Goal: Information Seeking & Learning: Learn about a topic

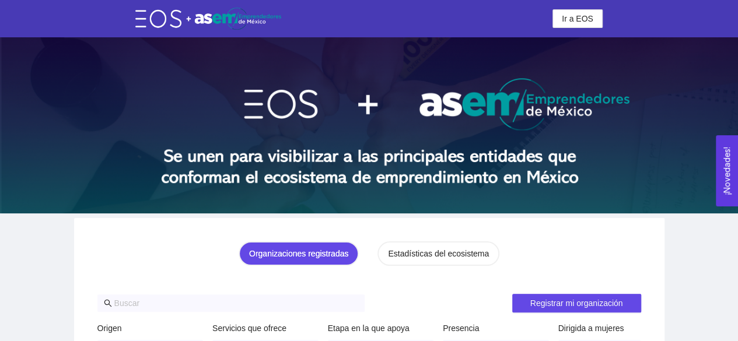
click at [738, 78] on html "Ir a EOS Ir a EOS Organizaciones registradas Estadísticas del ecosistema Regist…" at bounding box center [369, 170] width 738 height 341
click at [584, 25] on button "Ir a EOS" at bounding box center [578, 18] width 50 height 19
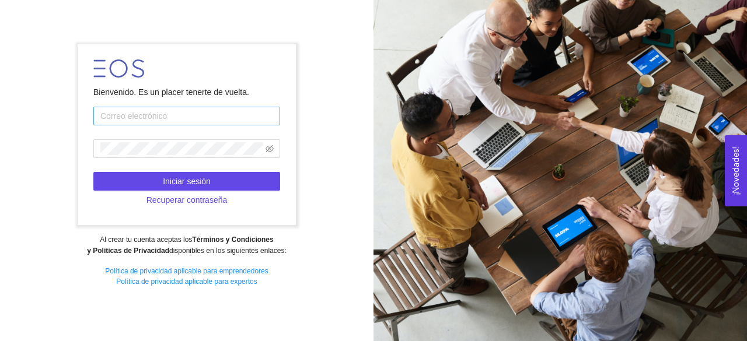
click at [126, 121] on input "text" at bounding box center [186, 116] width 187 height 19
type input "d"
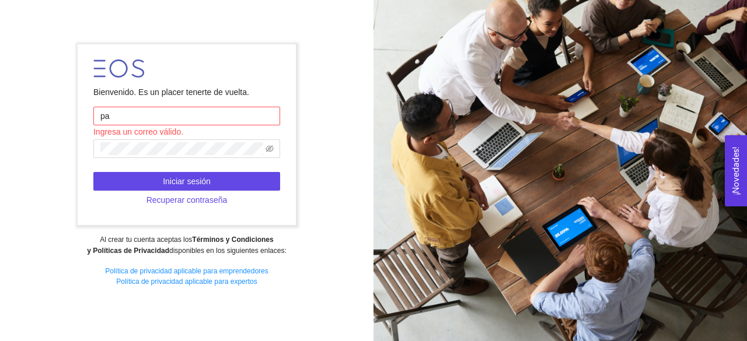
type input "p"
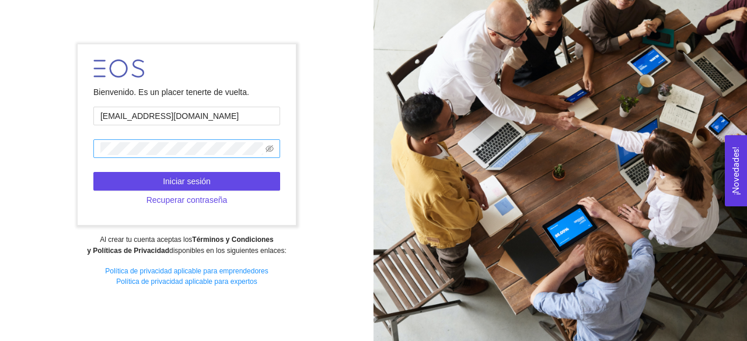
type input "ramoscontreraspaloma@gmail.com"
click at [271, 151] on icon "eye-invisible" at bounding box center [270, 149] width 8 height 8
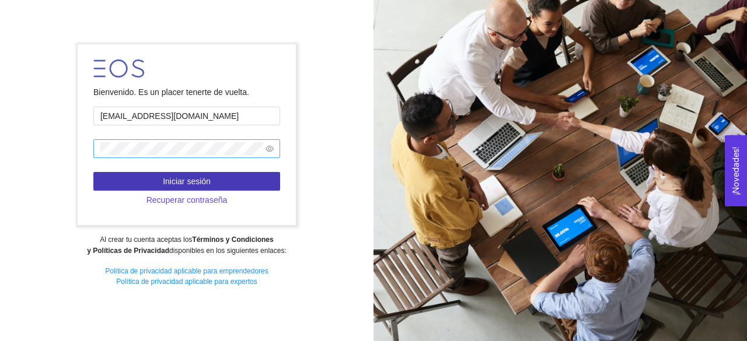
click at [191, 183] on span "Iniciar sesión" at bounding box center [187, 181] width 48 height 13
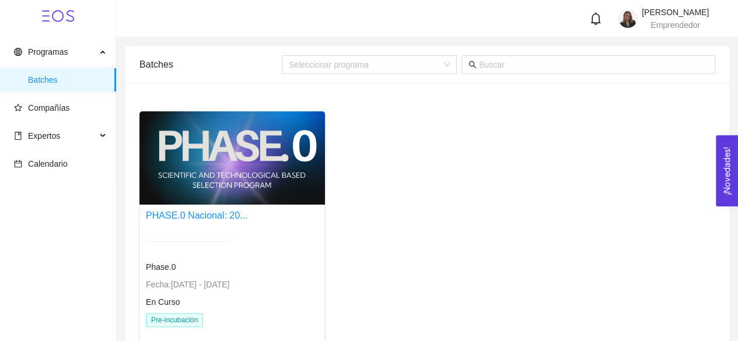
click at [187, 163] on div at bounding box center [232, 157] width 186 height 93
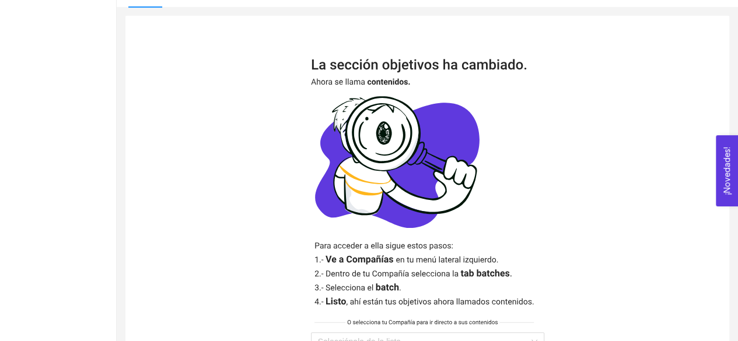
scroll to position [313, 0]
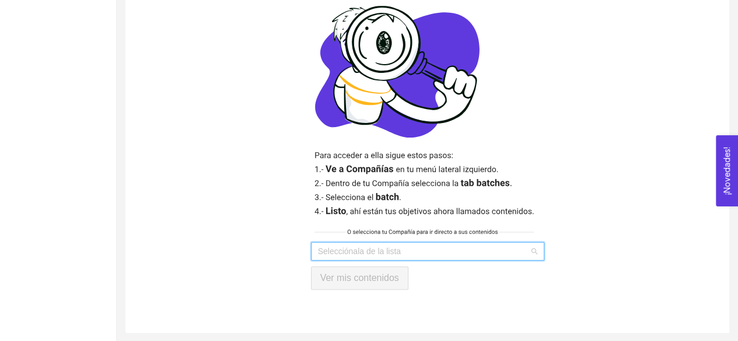
click at [371, 246] on input "search" at bounding box center [423, 252] width 211 height 18
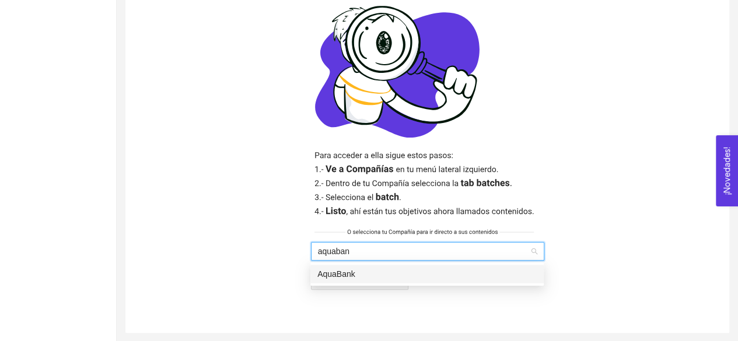
type input "aquabank"
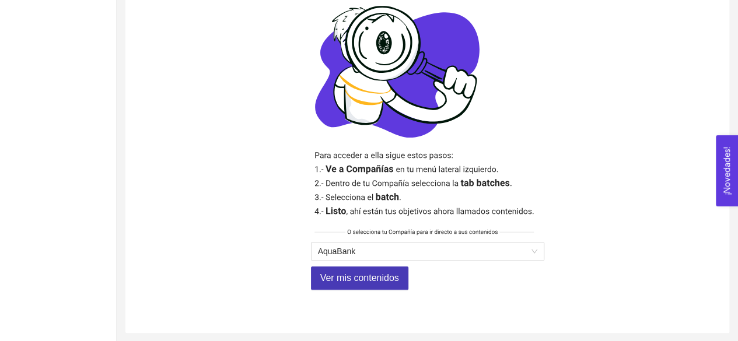
click at [369, 280] on span "Ver mis contenidos" at bounding box center [359, 278] width 79 height 15
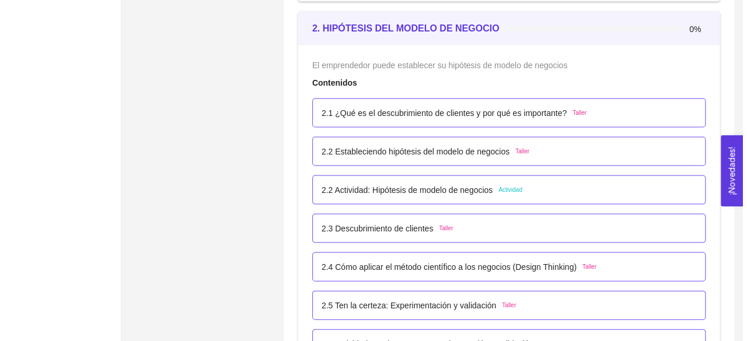
scroll to position [1125, 0]
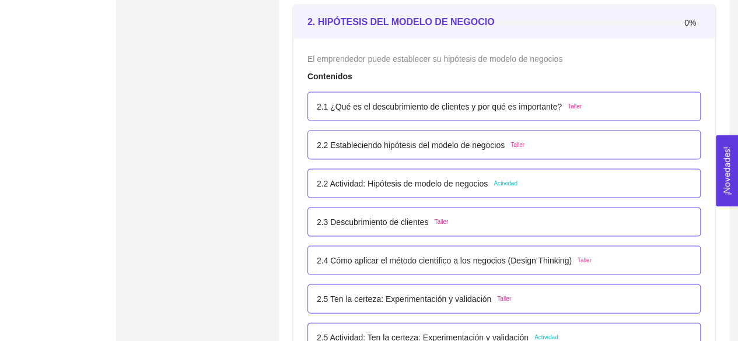
click at [503, 183] on span "Actividad" at bounding box center [506, 183] width 24 height 9
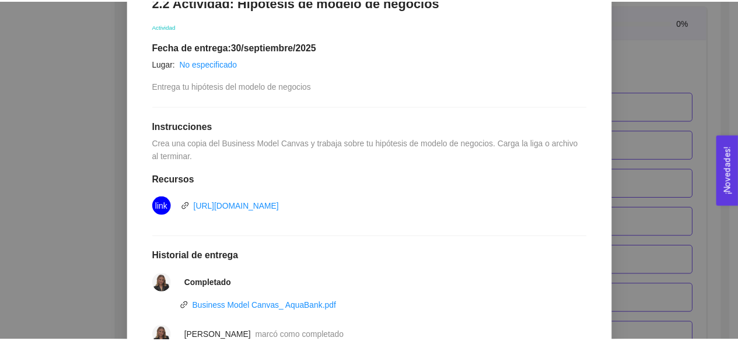
scroll to position [251, 0]
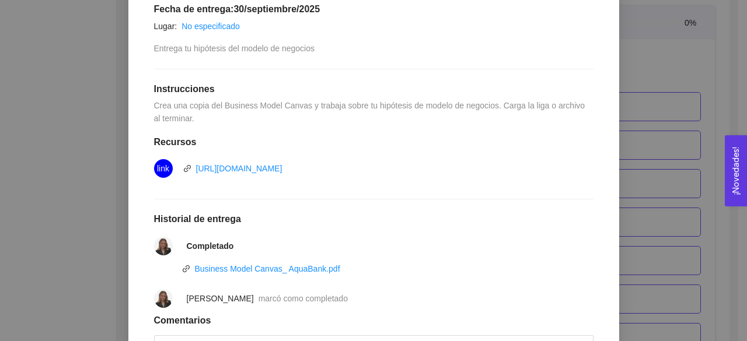
click at [705, 172] on div "2. HIPÓTESIS DEL MODELO DE NEGOCIO El emprendedor puede establecer su hipótesis…" at bounding box center [373, 170] width 747 height 341
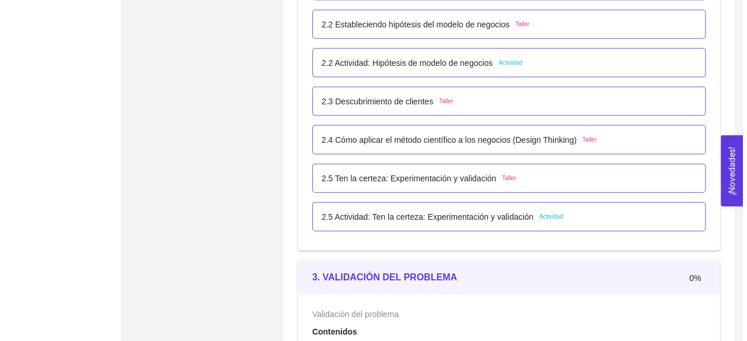
scroll to position [1252, 0]
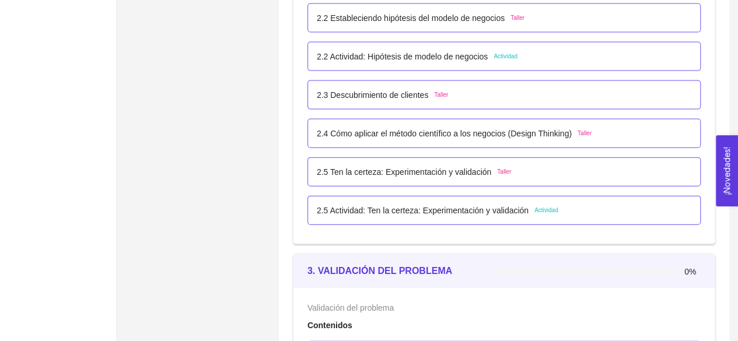
click at [547, 207] on span "Actividad" at bounding box center [547, 210] width 24 height 9
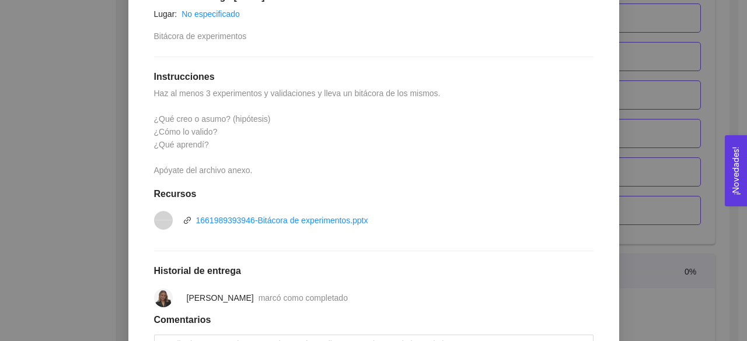
scroll to position [261, 0]
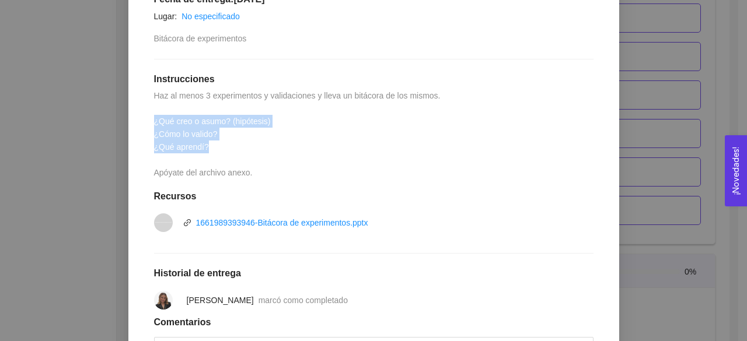
drag, startPoint x: 205, startPoint y: 149, endPoint x: 142, endPoint y: 124, distance: 67.8
click at [142, 124] on div "2.5 Actividad: Ten la certeza: Experimentación y validación Actividad Fecha de …" at bounding box center [373, 171] width 463 height 473
copy span "¿Qué creo o asumo? (hipótesis) ¿Cómo lo valido? ¿Qué aprendí?"
